Goal: Transaction & Acquisition: Purchase product/service

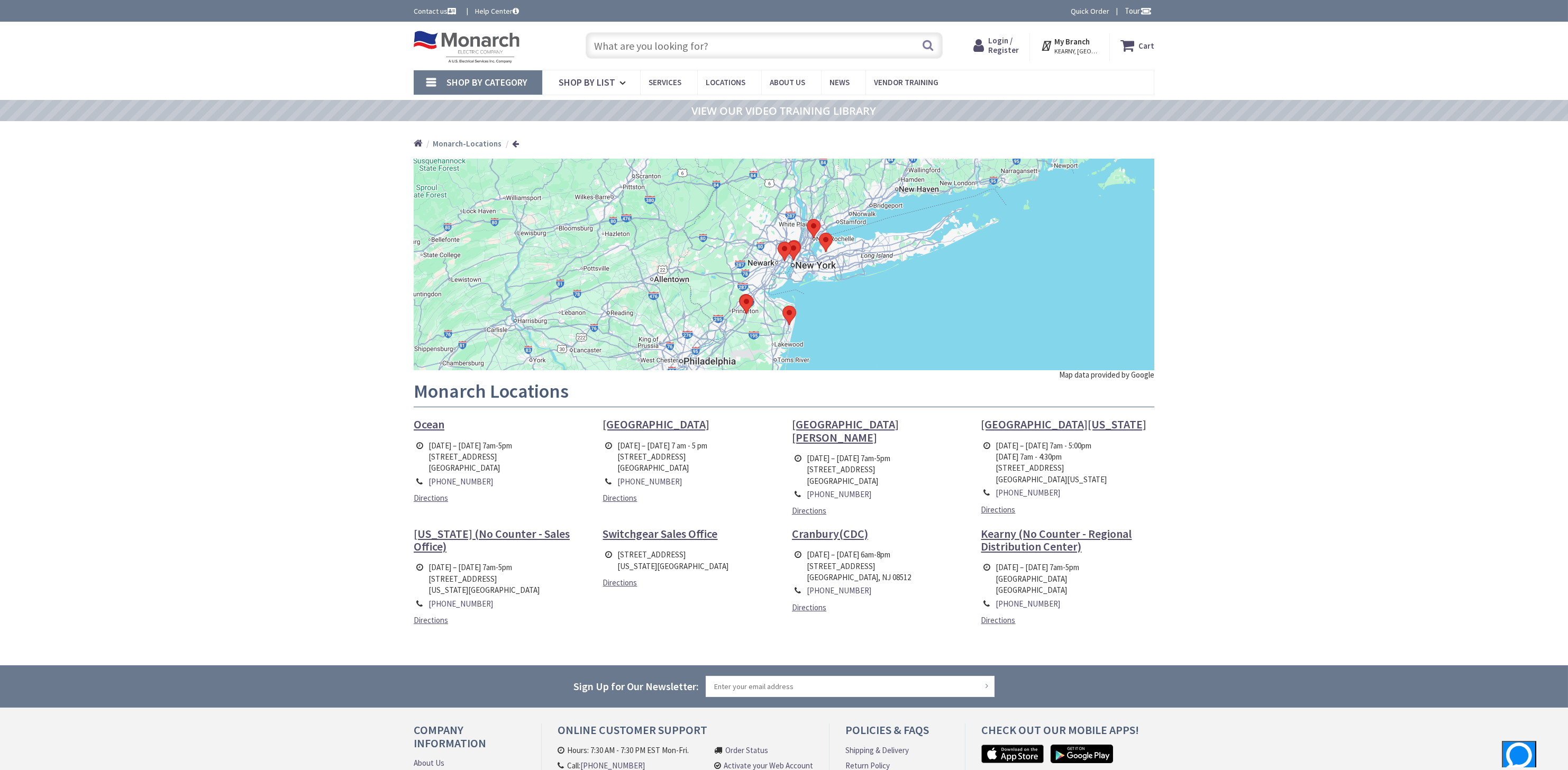
drag, startPoint x: 484, startPoint y: 47, endPoint x: 361, endPoint y: 237, distance: 226.3
click at [361, 237] on div "Skip to Content Toggle Nav Search Cart My Cart Close" at bounding box center [784, 465] width 1568 height 887
click at [609, 85] on span "Shop By List" at bounding box center [586, 82] width 57 height 12
click at [429, 76] on link "Shop By Category" at bounding box center [478, 83] width 128 height 24
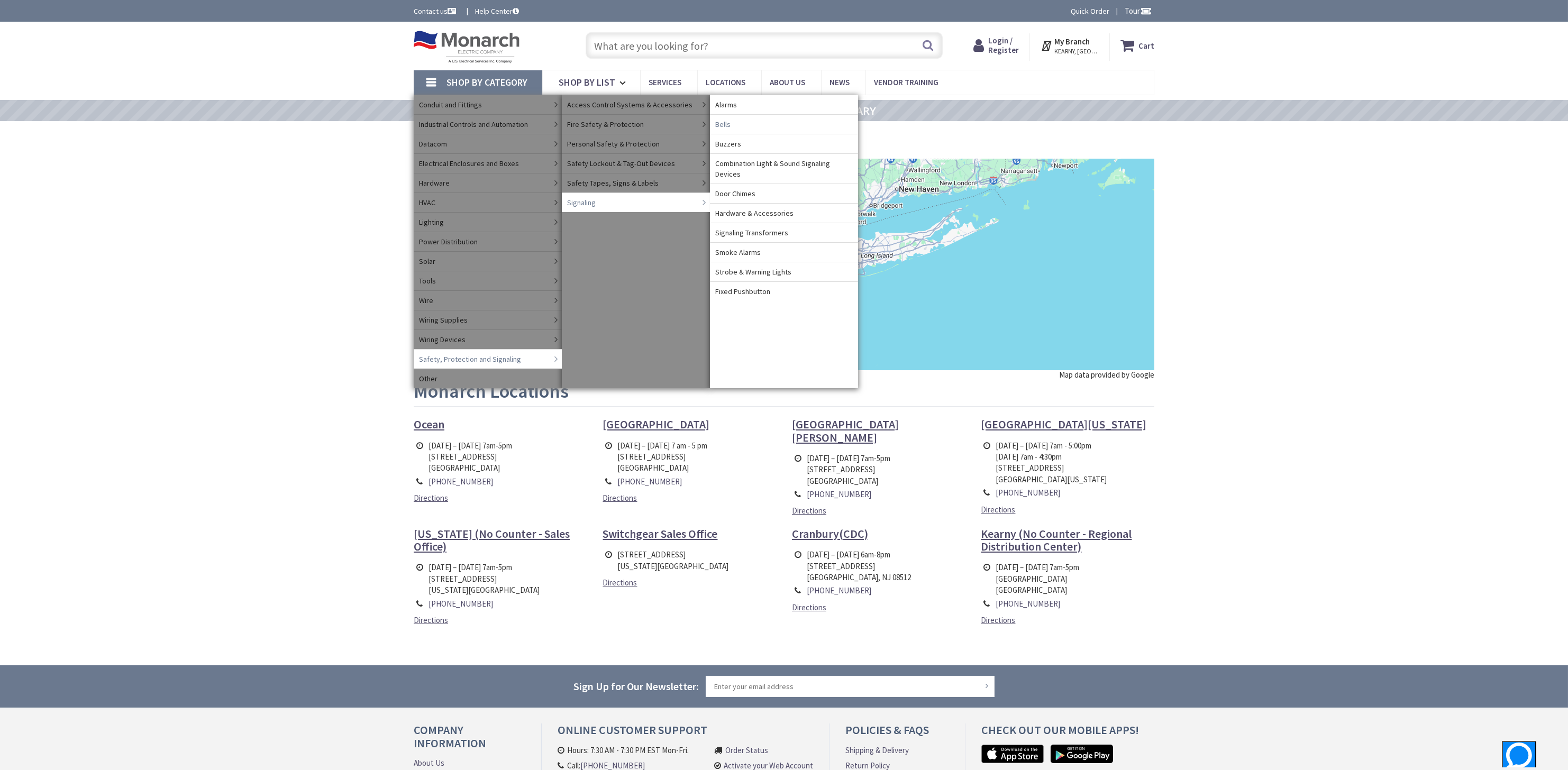
click at [727, 123] on span "Bells" at bounding box center [723, 124] width 15 height 11
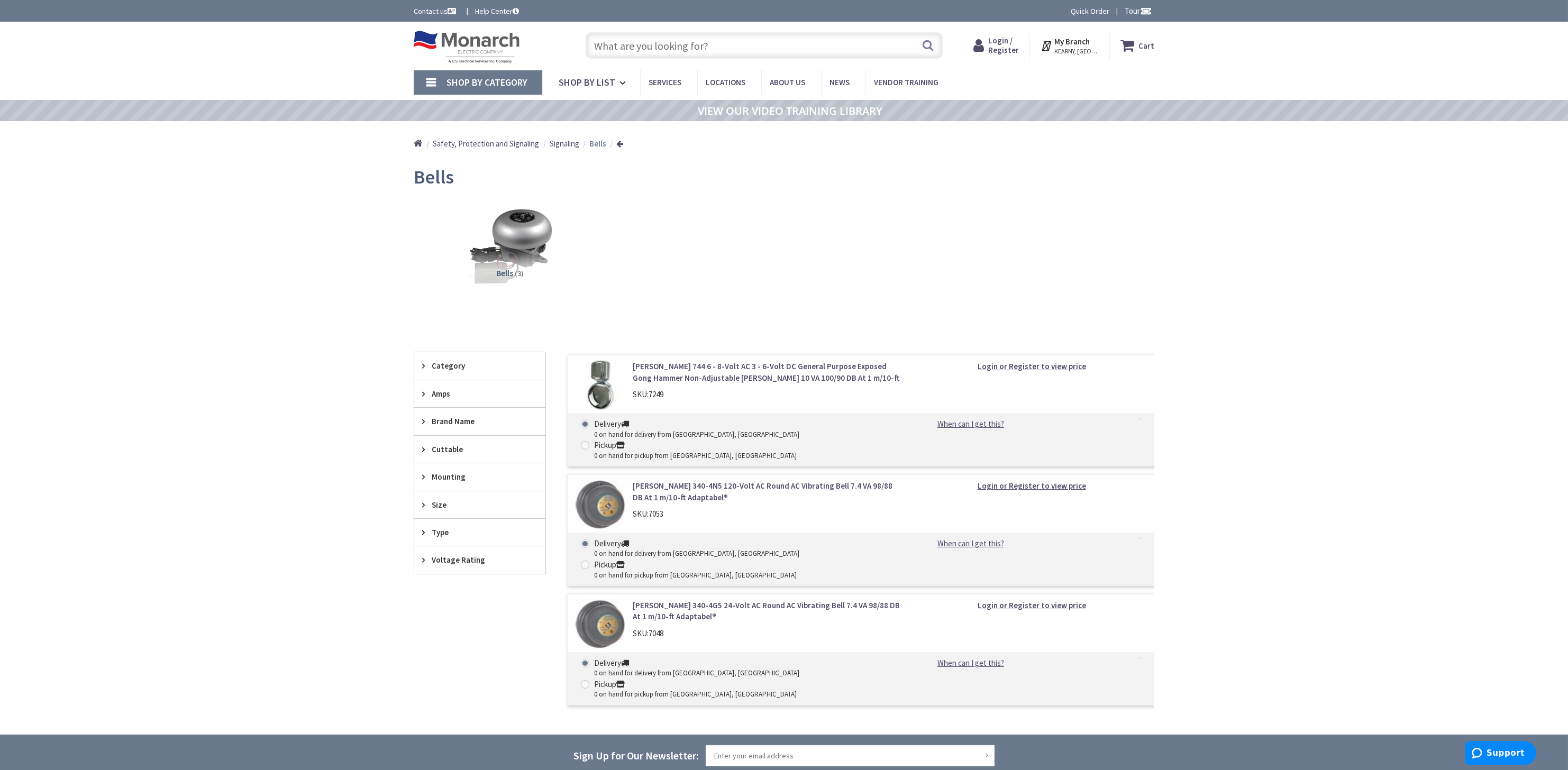
click at [426, 361] on div "Category" at bounding box center [479, 366] width 131 height 27
click at [427, 430] on icon at bounding box center [426, 428] width 8 height 8
click at [427, 430] on icon at bounding box center [426, 428] width 8 height 8
click at [427, 452] on icon at bounding box center [426, 455] width 8 height 8
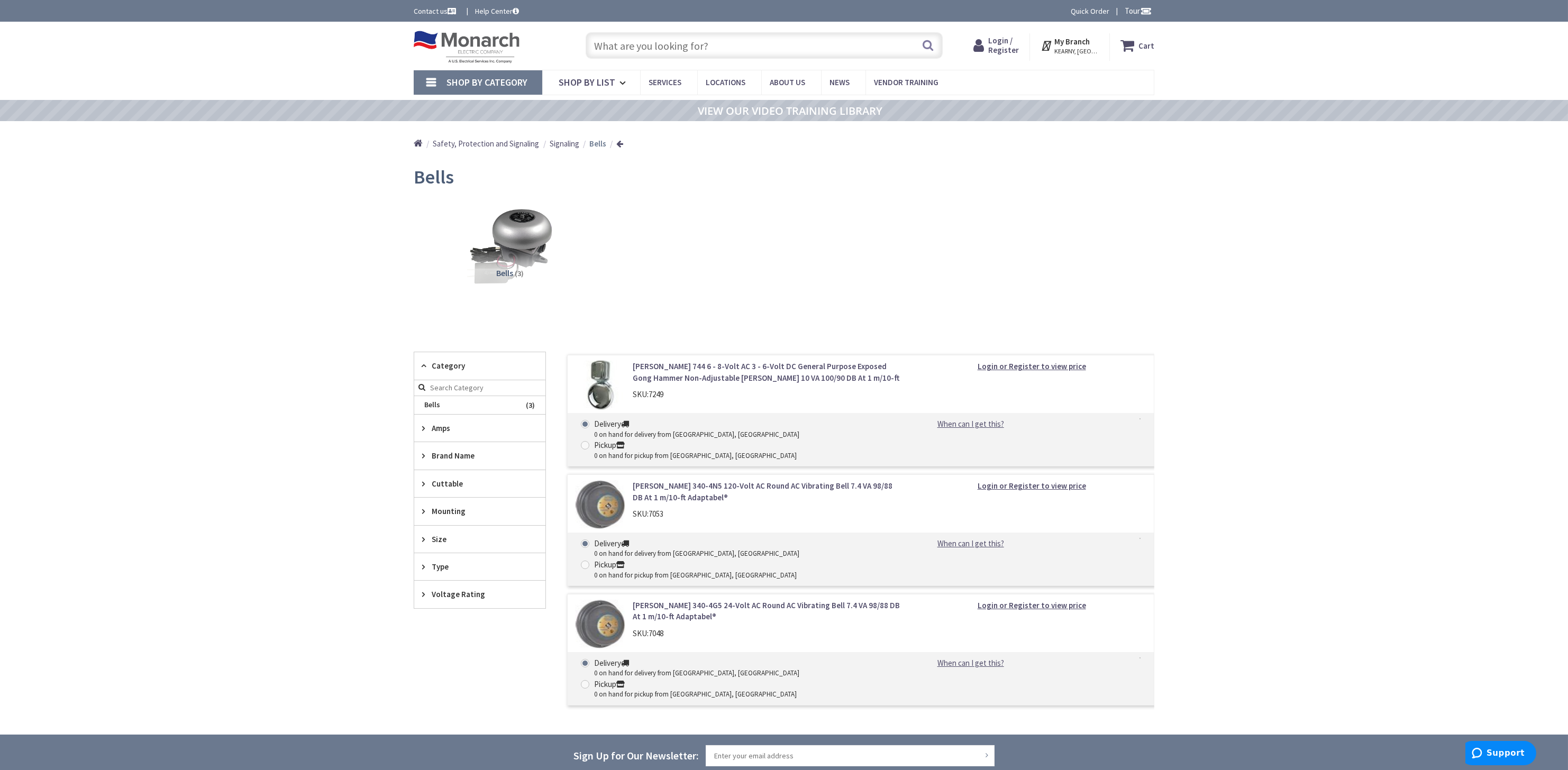
click at [419, 481] on div "Cuttable" at bounding box center [479, 484] width 131 height 27
click at [418, 481] on div "Cuttable" at bounding box center [479, 484] width 131 height 27
click at [421, 506] on div "Mounting" at bounding box center [479, 511] width 131 height 27
click at [423, 507] on icon at bounding box center [426, 511] width 8 height 8
click at [424, 539] on icon at bounding box center [426, 539] width 8 height 8
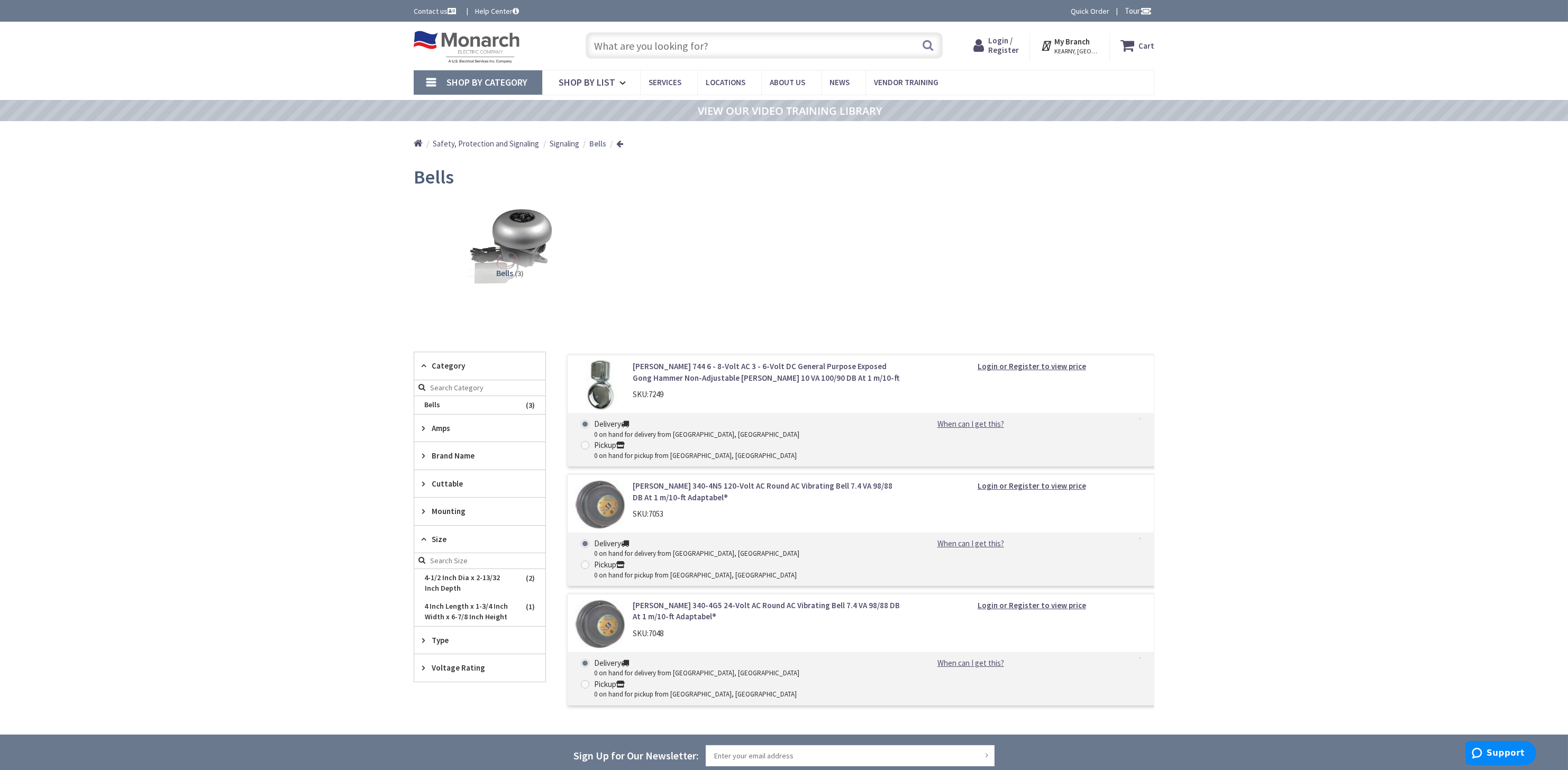
click at [425, 539] on icon at bounding box center [426, 539] width 8 height 8
click at [422, 563] on icon at bounding box center [426, 567] width 8 height 8
click at [425, 566] on icon at bounding box center [426, 567] width 8 height 8
click at [421, 589] on div "Voltage Rating" at bounding box center [479, 594] width 131 height 27
click at [506, 145] on span "Safety, Protection and Signaling" at bounding box center [485, 144] width 106 height 10
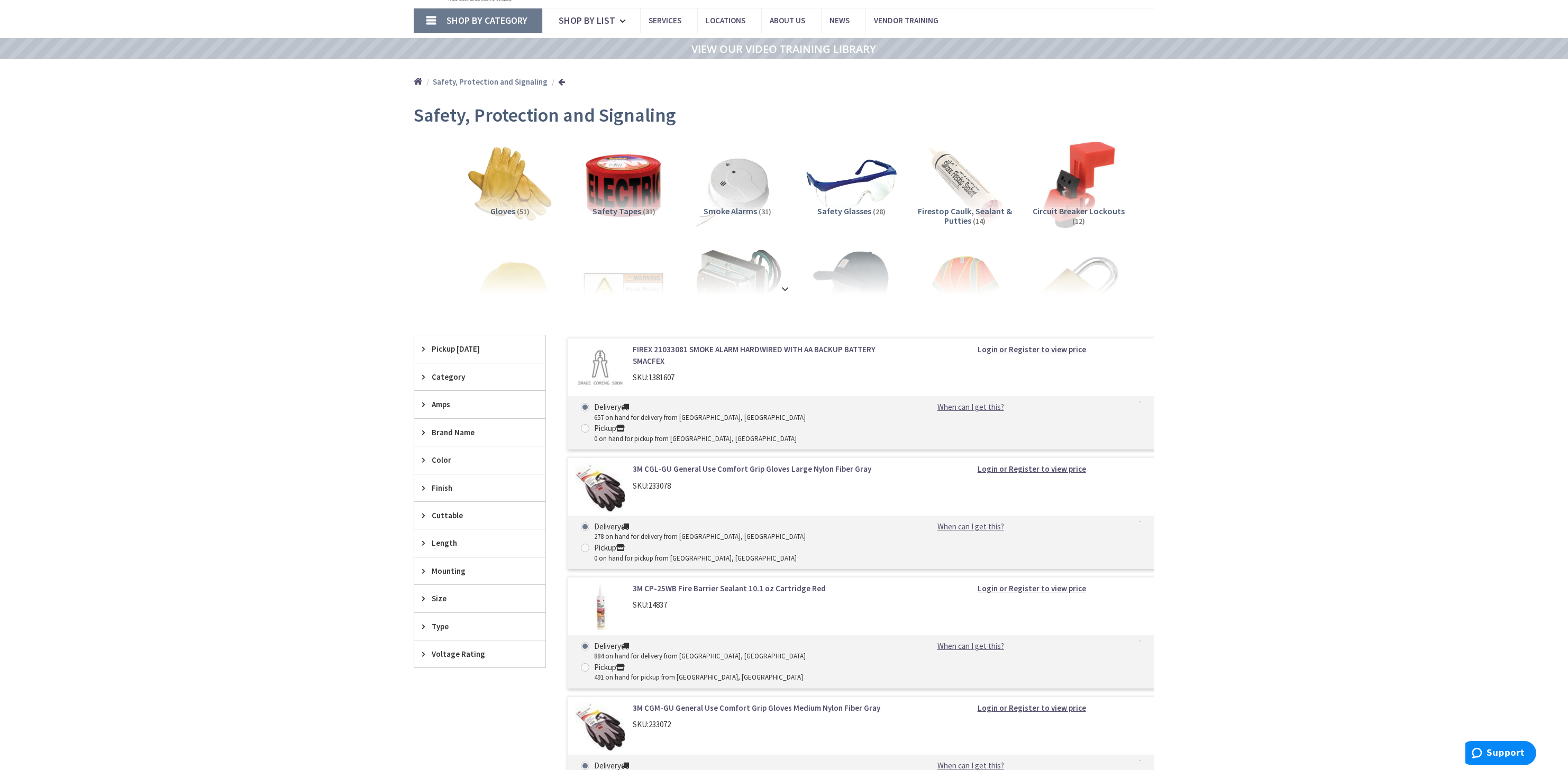
scroll to position [83, 0]
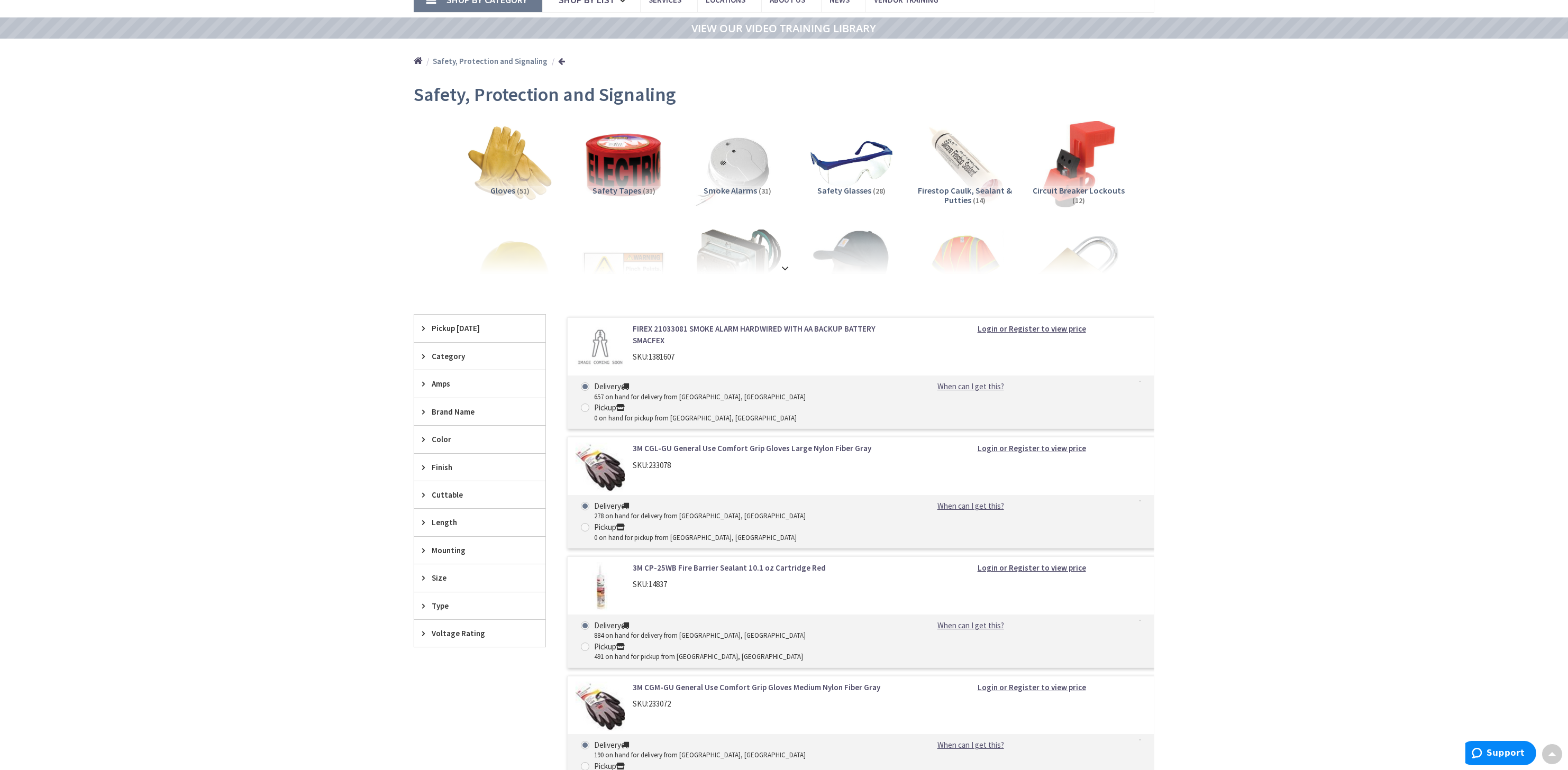
click at [425, 408] on icon at bounding box center [426, 411] width 8 height 8
click at [429, 451] on span "3M" at bounding box center [479, 451] width 131 height 18
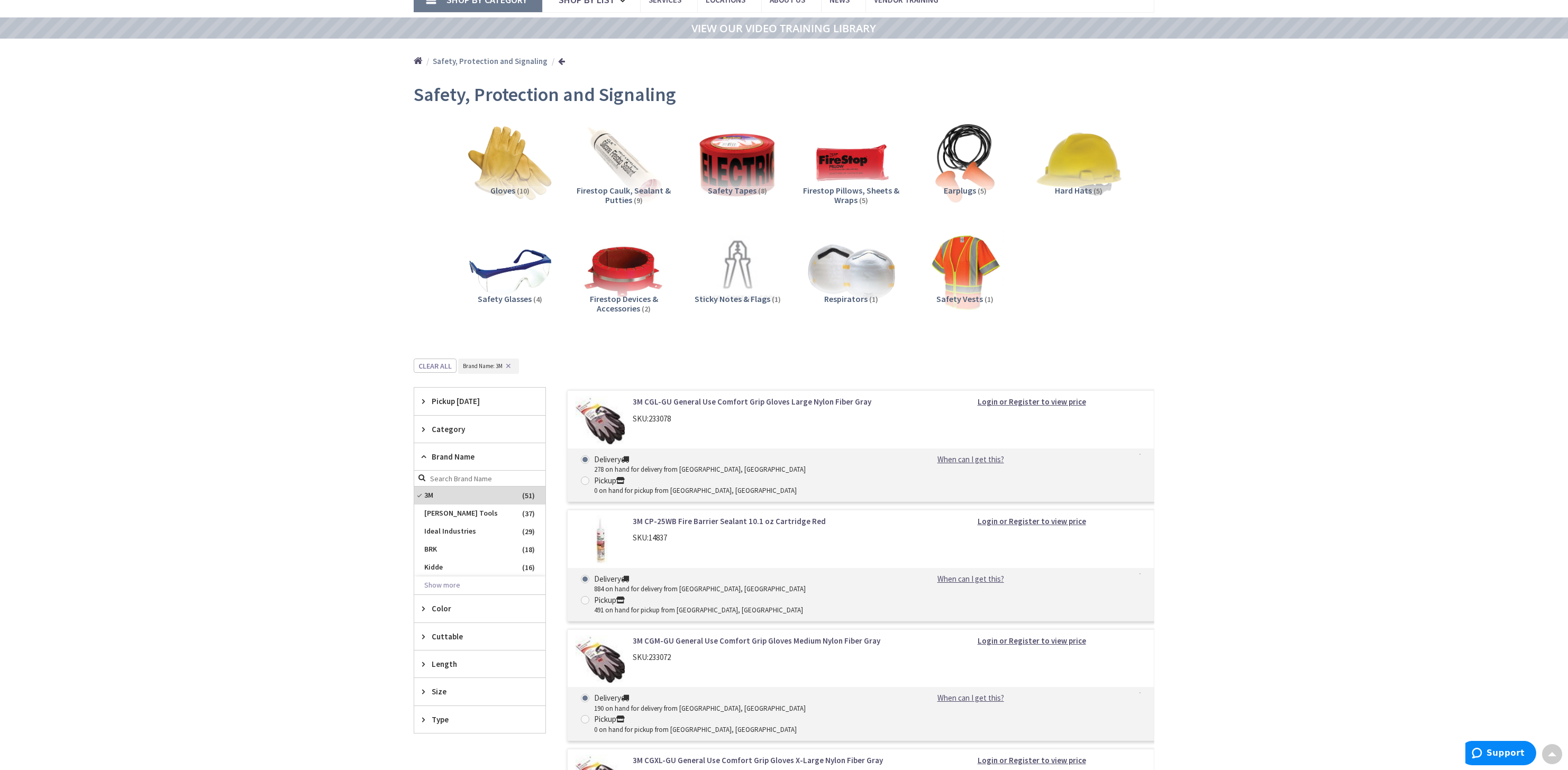
click at [303, 433] on div "Skip to Content Toggle Nav Search Cart My Cart Close" at bounding box center [784, 595] width 1568 height 1313
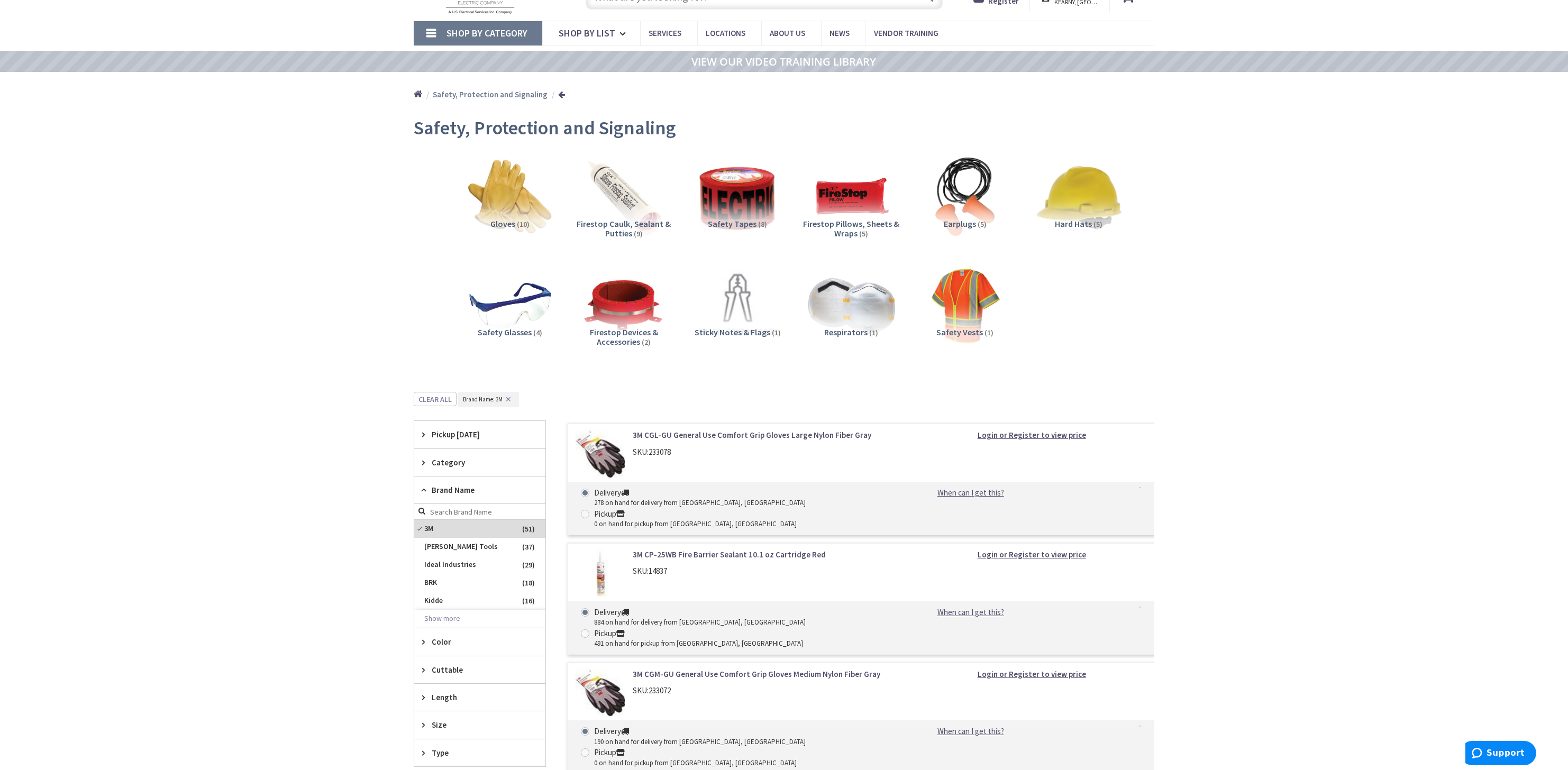
scroll to position [0, 0]
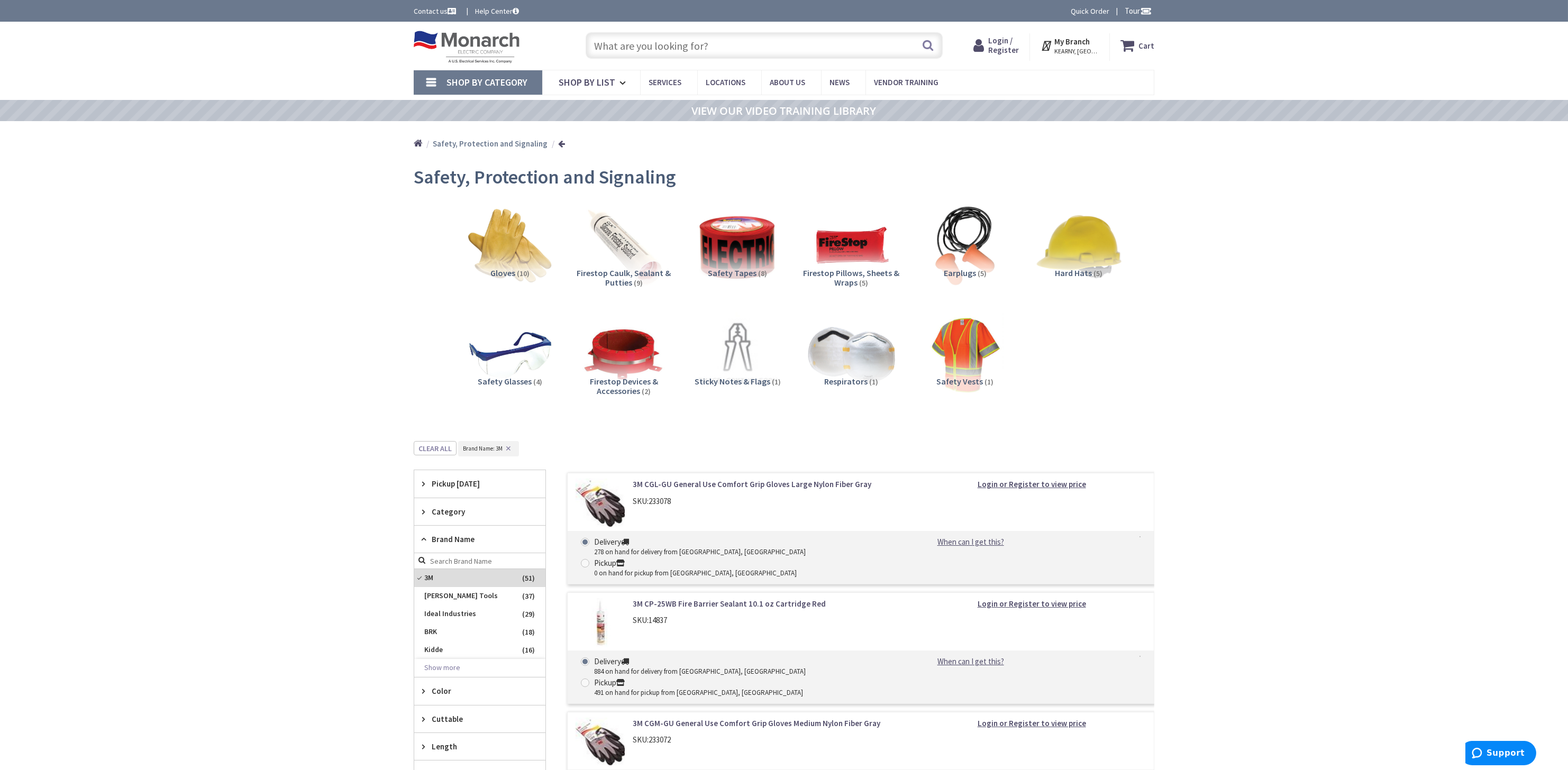
click at [483, 36] on img at bounding box center [466, 47] width 106 height 33
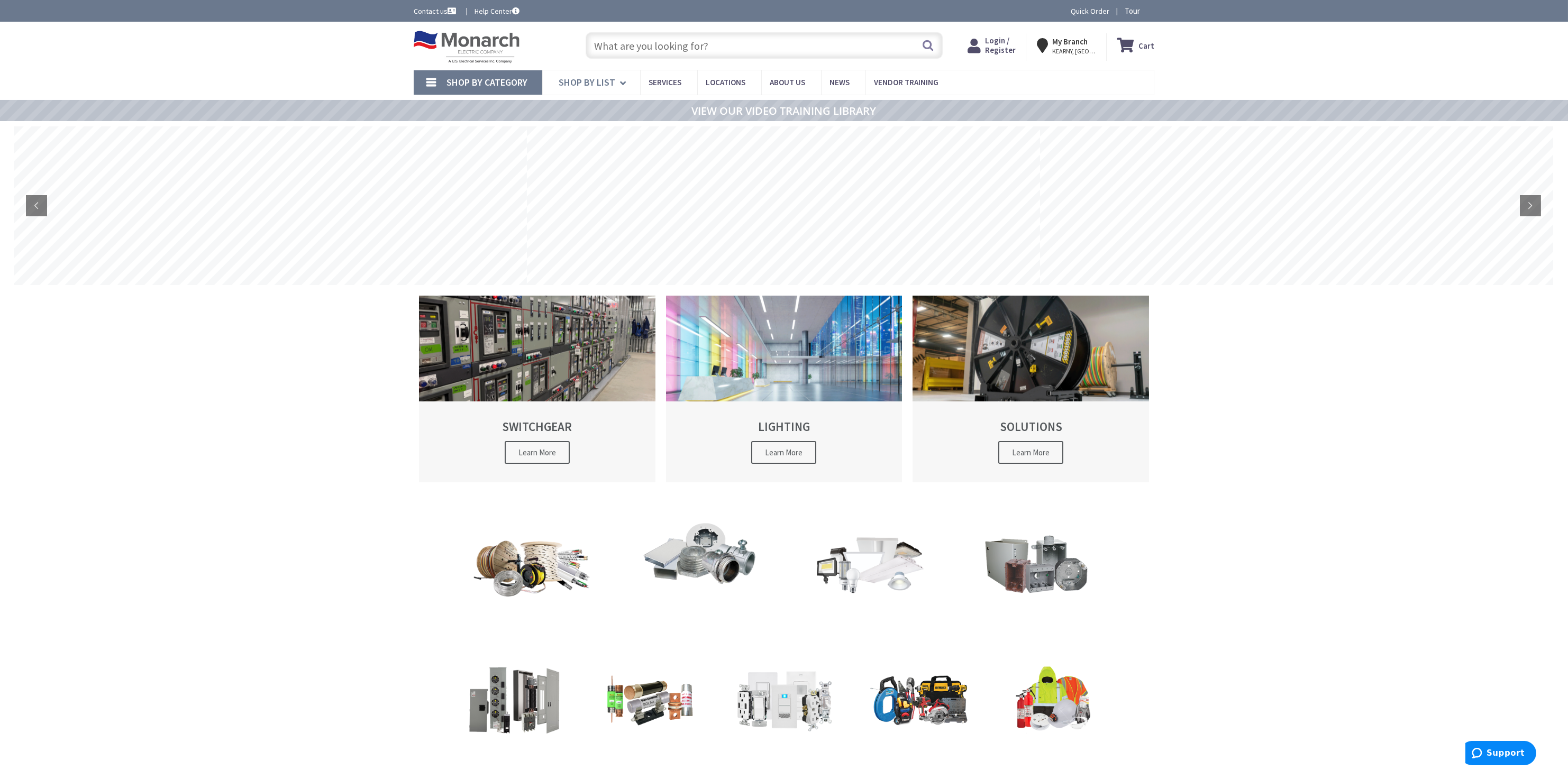
click at [624, 80] on icon at bounding box center [624, 83] width 10 height 24
click at [294, 413] on div "Skip to Content Toggle Nav Search Cart My Cart Close" at bounding box center [784, 646] width 1568 height 1249
